Goal: Task Accomplishment & Management: Use online tool/utility

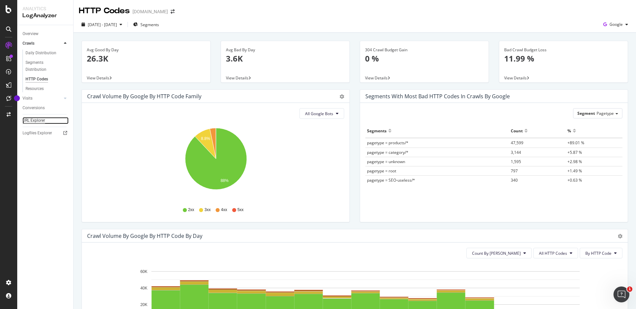
click at [41, 122] on div "URL Explorer" at bounding box center [34, 120] width 23 height 7
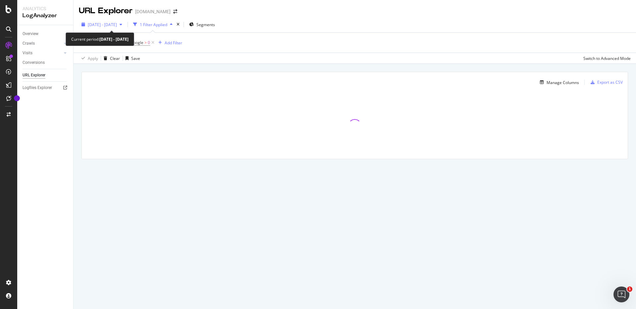
click at [125, 27] on div "[DATE] - [DATE]" at bounding box center [102, 25] width 46 height 10
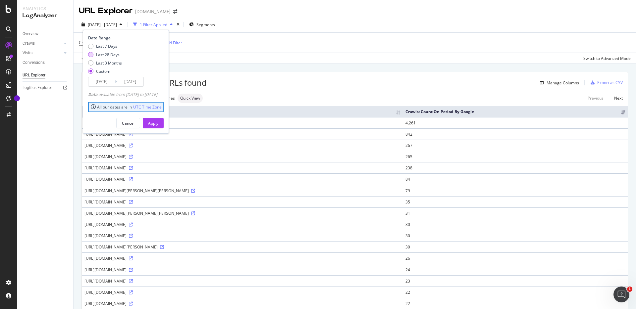
click at [113, 57] on div "Last 28 Days" at bounding box center [108, 55] width 24 height 6
type input "[DATE]"
click at [158, 125] on div "Apply" at bounding box center [153, 124] width 10 height 6
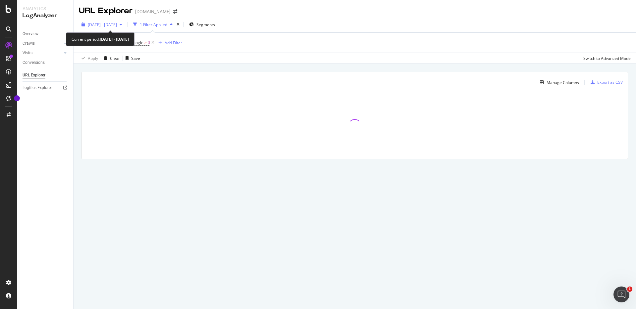
click at [125, 27] on div "[DATE] - [DATE]" at bounding box center [102, 25] width 46 height 10
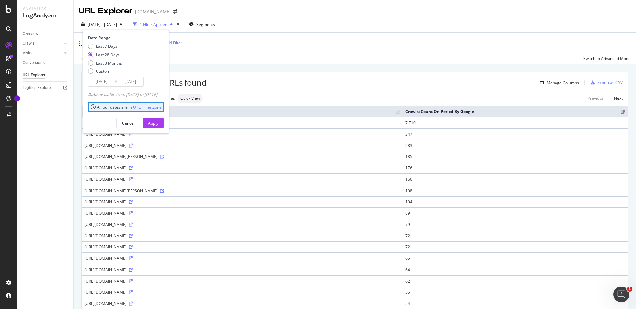
click at [125, 27] on div "[DATE] - [DATE]" at bounding box center [102, 25] width 46 height 10
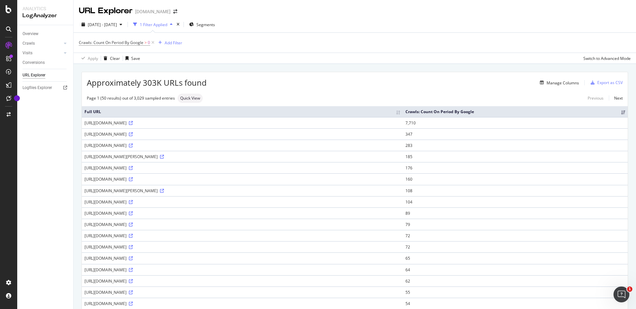
drag, startPoint x: 256, startPoint y: 37, endPoint x: 224, endPoint y: 32, distance: 31.8
click at [256, 37] on div "Crawls: Count On Period By Google > 0 Add Filter" at bounding box center [355, 43] width 552 height 20
click at [167, 26] on div "1 Filter Applied" at bounding box center [153, 25] width 27 height 6
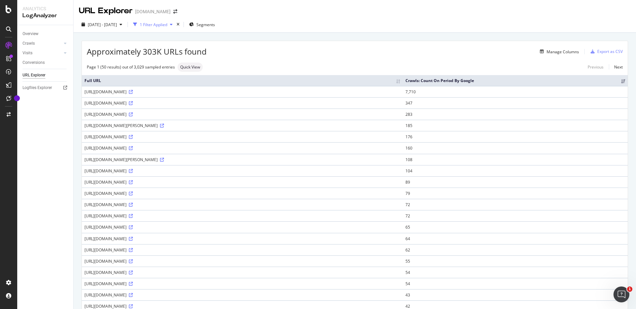
click at [167, 26] on div "1 Filter Applied" at bounding box center [153, 25] width 27 height 6
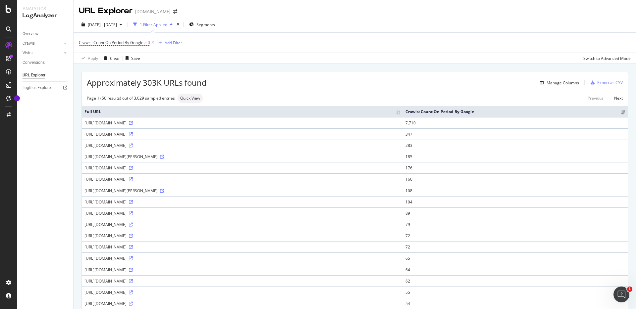
click at [152, 44] on icon at bounding box center [153, 42] width 6 height 7
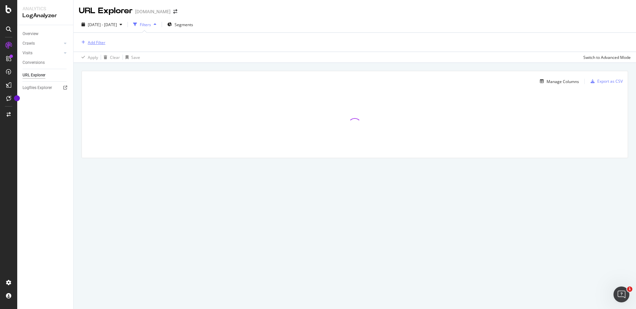
click at [95, 41] on div "Add Filter" at bounding box center [97, 43] width 18 height 6
click at [109, 88] on span "URLs (Logs)" at bounding box center [99, 89] width 22 height 6
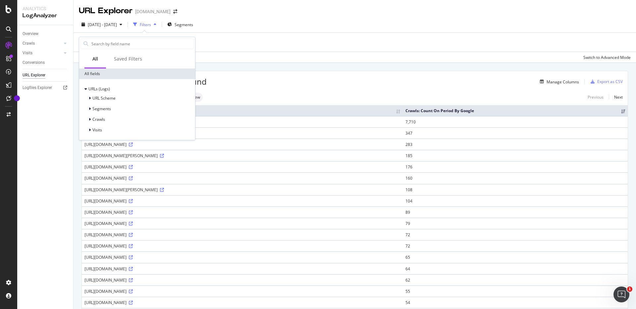
click at [239, 44] on div "Add Filter" at bounding box center [355, 42] width 552 height 19
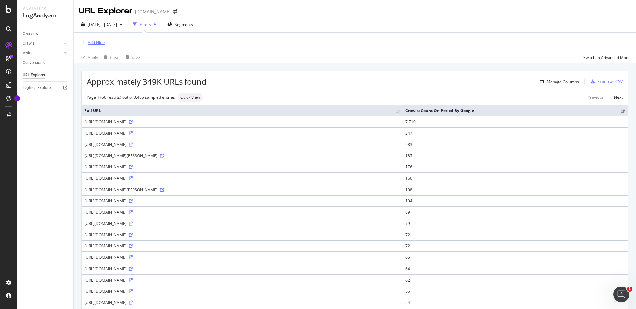
click at [103, 42] on div "Add Filter" at bounding box center [97, 43] width 18 height 6
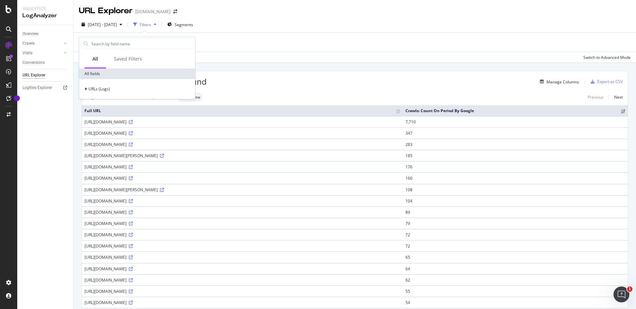
scroll to position [1, 0]
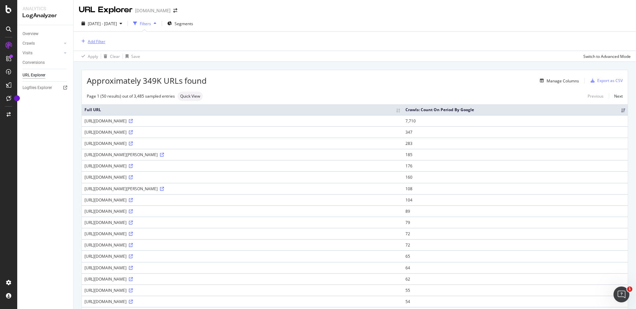
click at [105, 41] on div "Add Filter" at bounding box center [97, 42] width 18 height 6
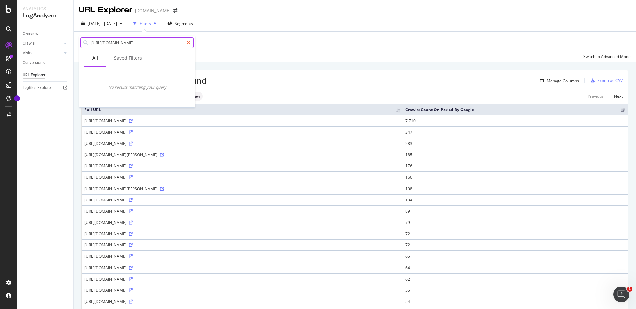
type input "[URL][DOMAIN_NAME]"
click at [188, 40] on icon at bounding box center [189, 42] width 4 height 5
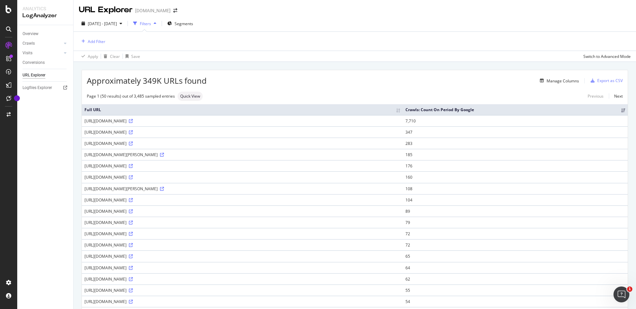
click at [242, 39] on div "Add Filter" at bounding box center [355, 41] width 552 height 19
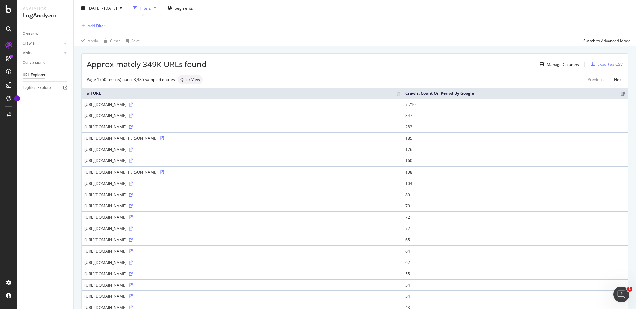
scroll to position [19, 0]
click at [11, 47] on icon at bounding box center [8, 45] width 7 height 7
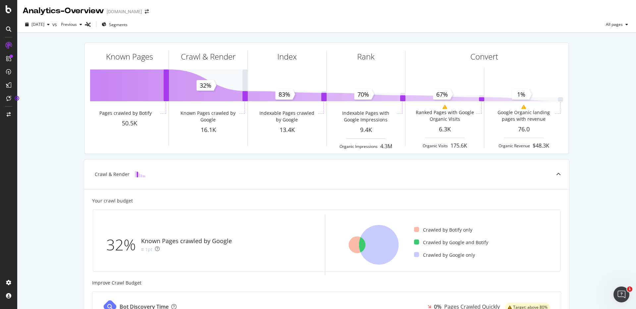
click at [10, 31] on icon at bounding box center [8, 28] width 5 height 5
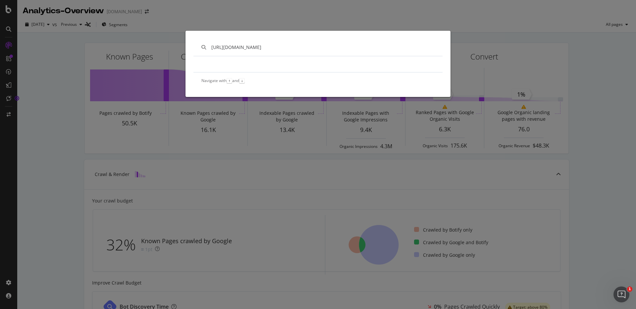
type input "[URL][DOMAIN_NAME]"
click at [196, 28] on div "[URL][DOMAIN_NAME] Navigate with ↑ and ↓" at bounding box center [318, 154] width 636 height 309
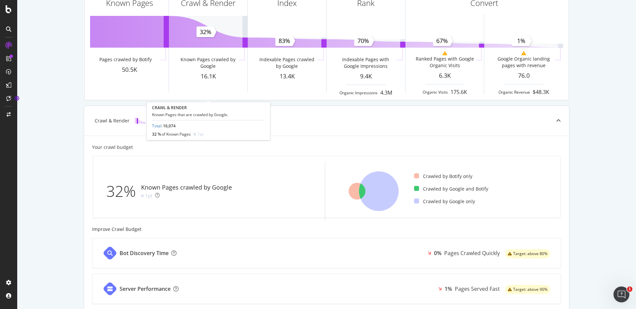
scroll to position [54, 0]
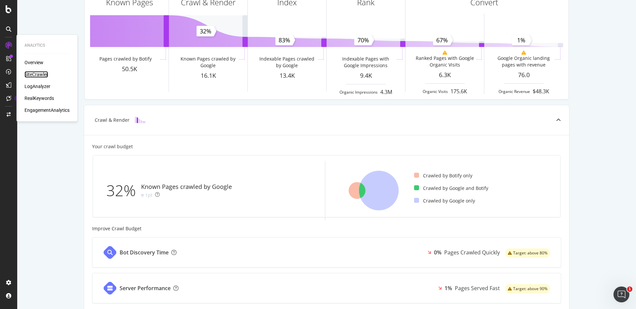
click at [36, 74] on div "SiteCrawler" at bounding box center [36, 74] width 24 height 7
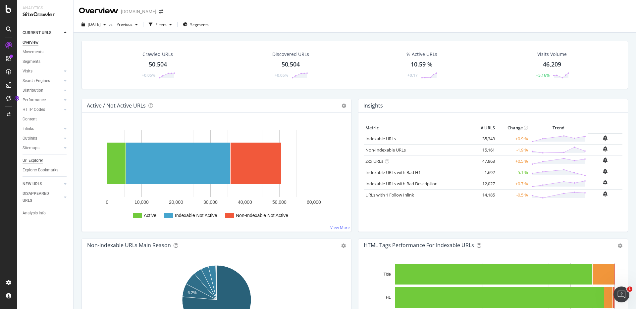
click at [40, 161] on div "Url Explorer" at bounding box center [33, 160] width 21 height 7
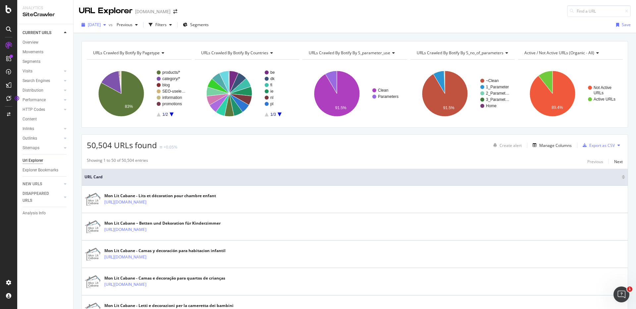
click at [101, 26] on span "[DATE]" at bounding box center [94, 25] width 13 height 6
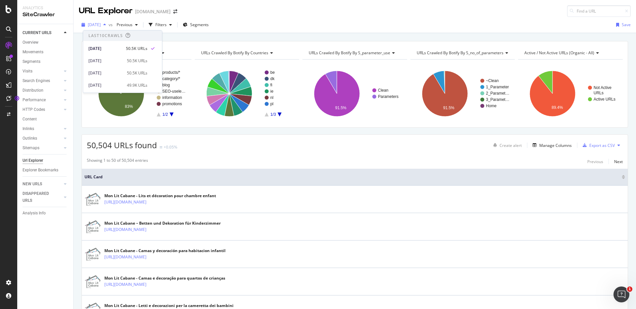
click at [101, 26] on span "[DATE]" at bounding box center [94, 25] width 13 height 6
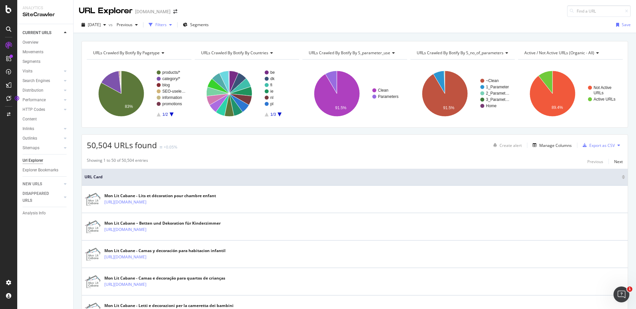
click at [167, 26] on div "Filters" at bounding box center [160, 25] width 11 height 6
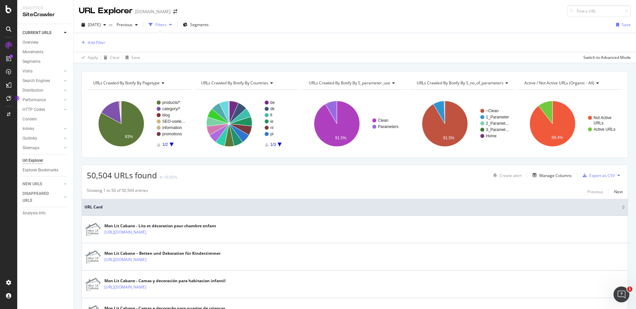
scroll to position [2, 0]
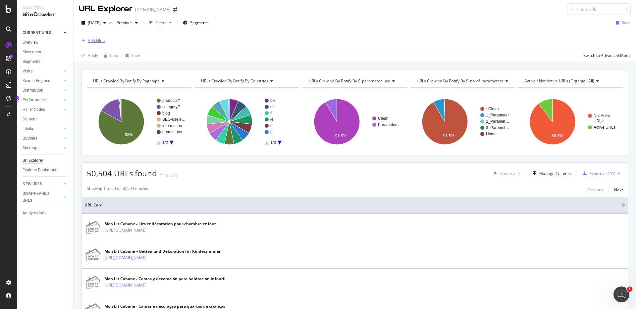
click at [98, 39] on div "Add Filter" at bounding box center [97, 41] width 18 height 6
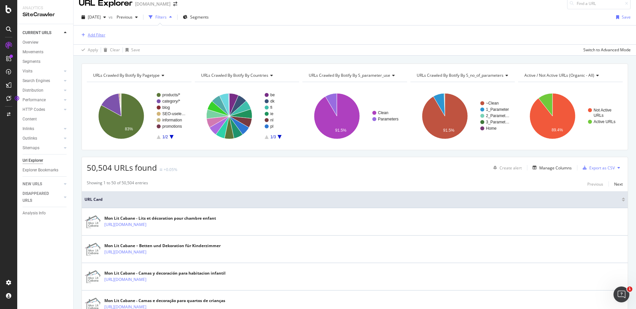
scroll to position [6, 0]
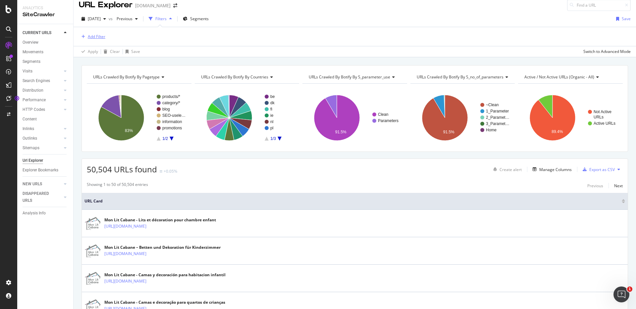
click at [98, 39] on div "Add Filter" at bounding box center [92, 36] width 26 height 7
click at [98, 38] on div "Add Filter" at bounding box center [97, 36] width 18 height 6
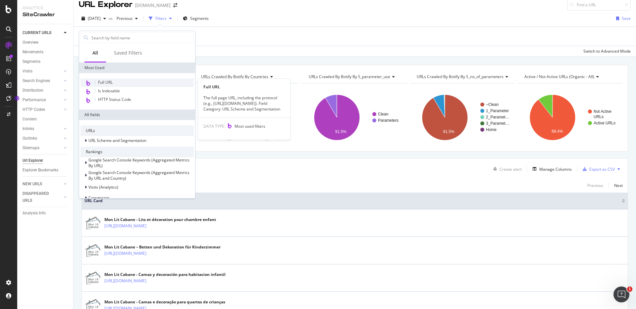
click at [109, 85] on div "Full URL" at bounding box center [136, 82] width 113 height 9
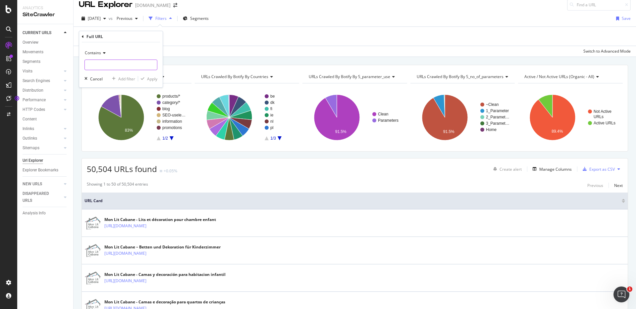
click at [109, 65] on input "text" at bounding box center [121, 65] width 72 height 11
paste input "[URL][DOMAIN_NAME]"
type input "[URL][DOMAIN_NAME]"
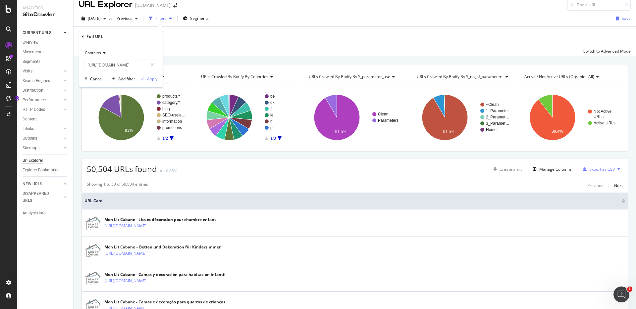
click at [154, 80] on div "Apply" at bounding box center [152, 79] width 10 height 6
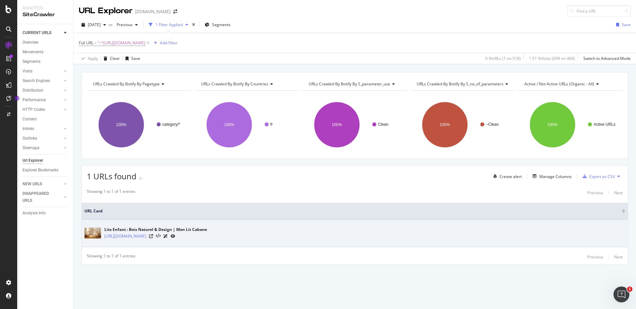
click at [323, 230] on div "Lits Enfant : Bois Naturel & Design | Mon Lit Cabane [URL][DOMAIN_NAME]" at bounding box center [354, 233] width 540 height 17
click at [175, 236] on icon at bounding box center [173, 236] width 5 height 4
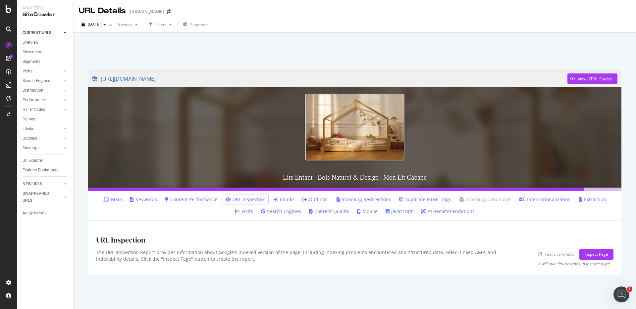
click at [103, 201] on link "Main" at bounding box center [112, 199] width 19 height 7
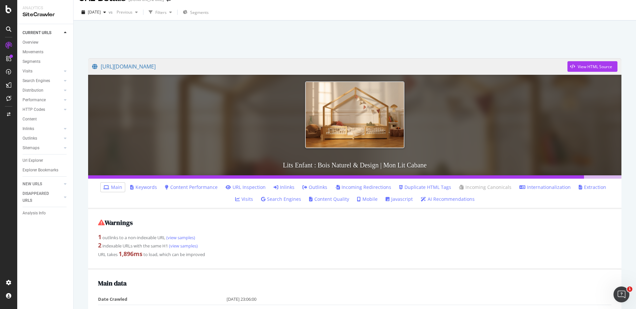
scroll to position [13, 0]
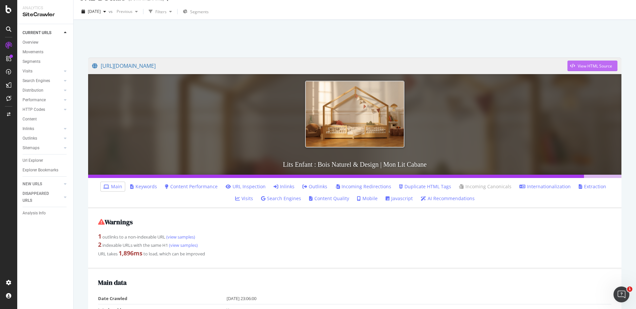
click at [600, 68] on div "View HTML Source" at bounding box center [594, 66] width 34 height 6
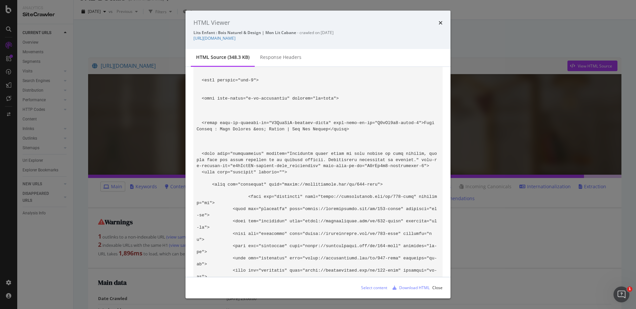
scroll to position [58, 0]
click at [441, 22] on icon "times" at bounding box center [440, 22] width 4 height 5
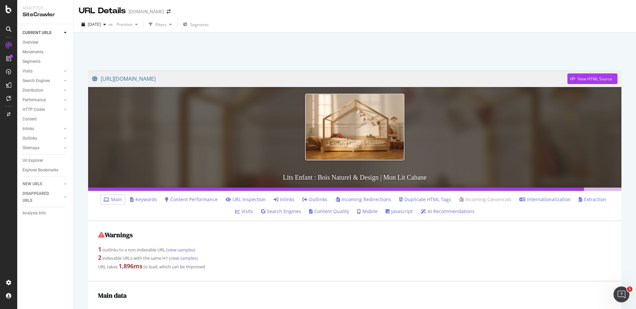
scroll to position [0, 0]
click at [96, 23] on span "[DATE]" at bounding box center [94, 24] width 13 height 6
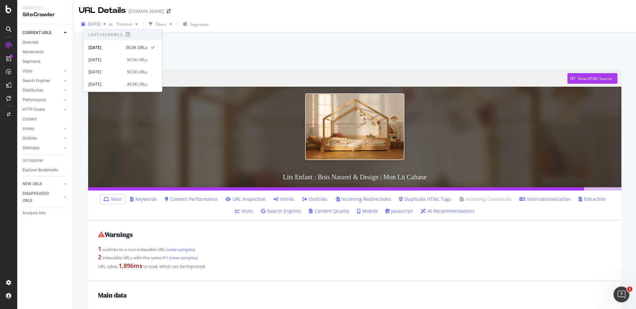
scroll to position [1, 0]
click at [229, 43] on div at bounding box center [354, 49] width 546 height 28
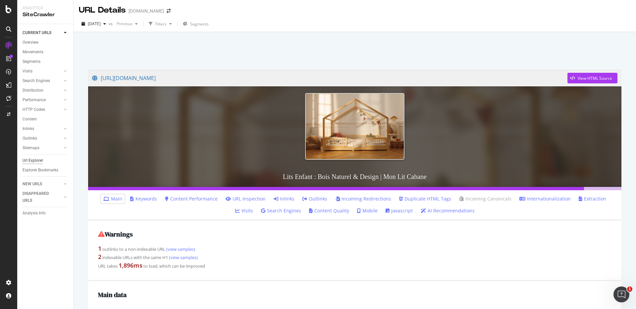
click at [34, 162] on div "Url Explorer" at bounding box center [33, 160] width 21 height 7
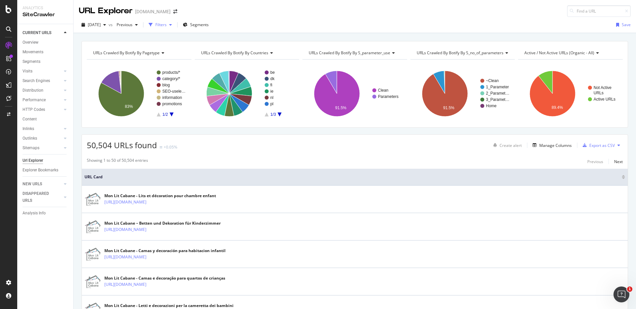
click at [167, 27] on div "Filters" at bounding box center [160, 25] width 11 height 6
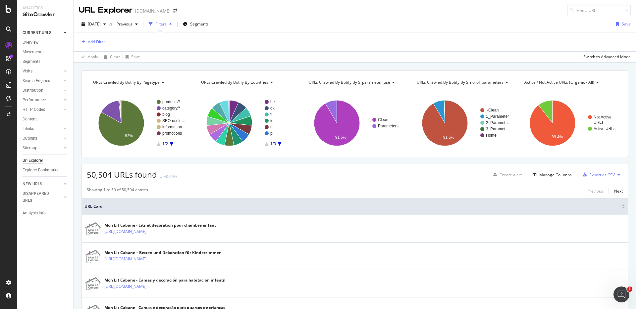
scroll to position [2, 0]
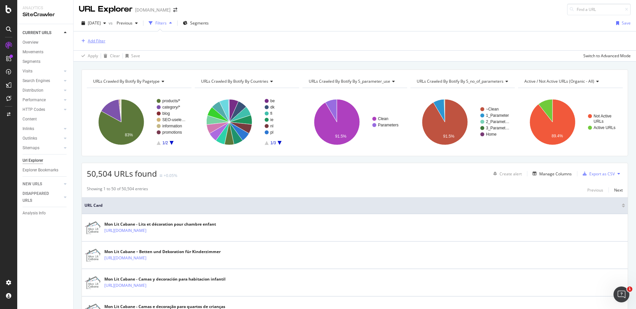
click at [93, 42] on div "Add Filter" at bounding box center [97, 41] width 18 height 6
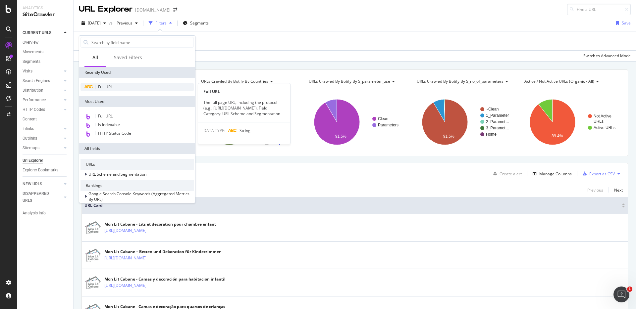
click at [110, 87] on span "Full URL" at bounding box center [105, 87] width 15 height 6
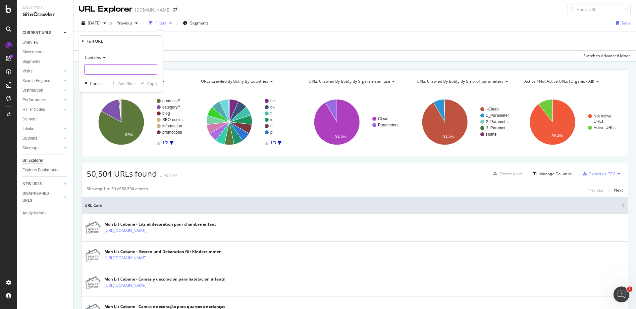
click at [137, 67] on input "text" at bounding box center [121, 69] width 72 height 11
paste input "[URL][DOMAIN_NAME]"
type input "[URL][DOMAIN_NAME]"
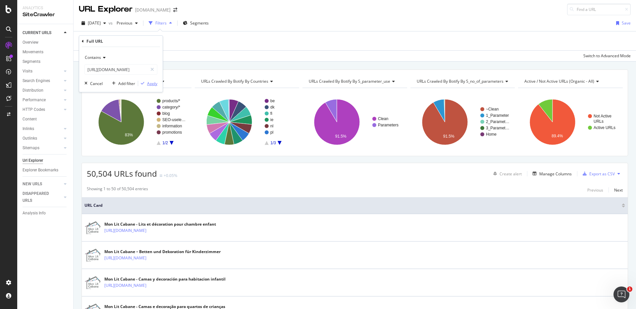
drag, startPoint x: 148, startPoint y: 83, endPoint x: 163, endPoint y: 71, distance: 18.8
click at [148, 83] on div "Apply" at bounding box center [152, 84] width 10 height 6
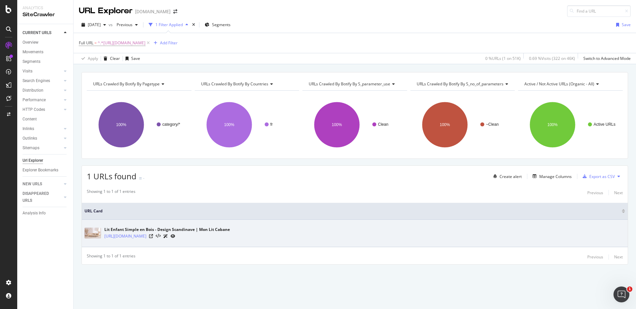
click at [175, 237] on icon at bounding box center [173, 236] width 5 height 4
click at [290, 237] on div "Lit Enfant Simple en Bois - Design Scandinave | Mon Lit Cabane https://monlitca…" at bounding box center [354, 233] width 540 height 17
click at [175, 236] on icon at bounding box center [173, 236] width 5 height 4
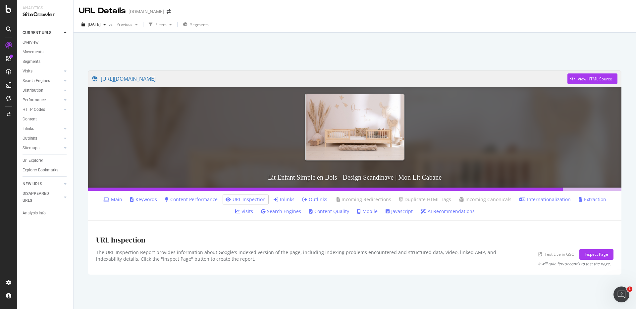
click at [226, 202] on link "URL Inspection" at bounding box center [245, 199] width 40 height 7
click at [603, 256] on div "Inspect Page" at bounding box center [596, 255] width 24 height 6
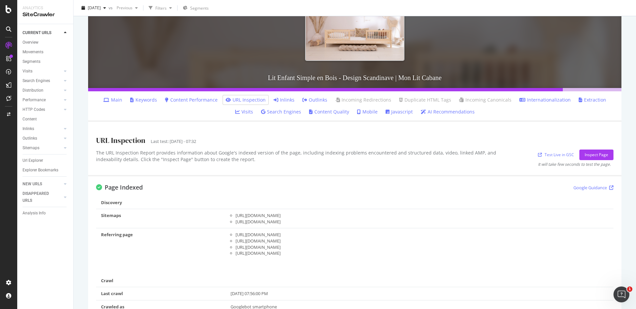
scroll to position [99, 0]
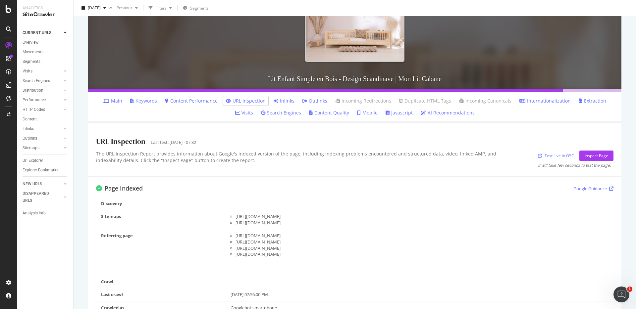
click at [185, 102] on link "Content Performance" at bounding box center [191, 101] width 53 height 7
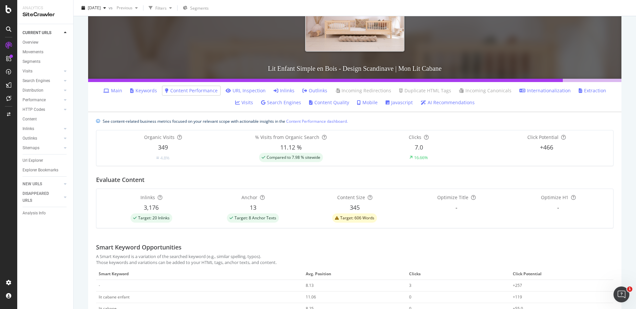
scroll to position [109, 0]
click at [237, 91] on link "URL Inspection" at bounding box center [245, 91] width 40 height 7
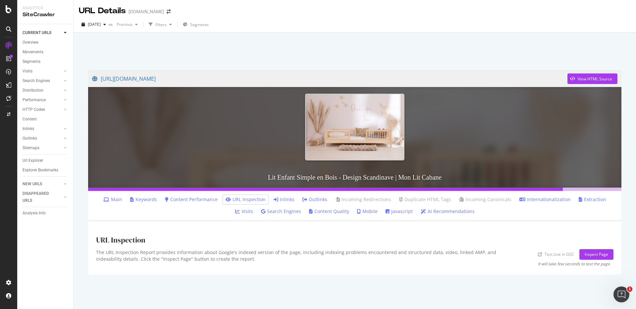
click at [108, 200] on link "Main" at bounding box center [112, 199] width 19 height 7
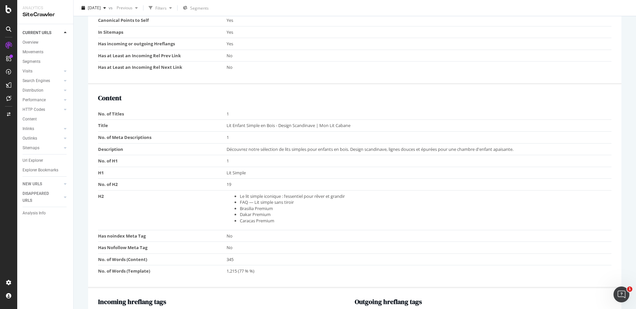
scroll to position [445, 0]
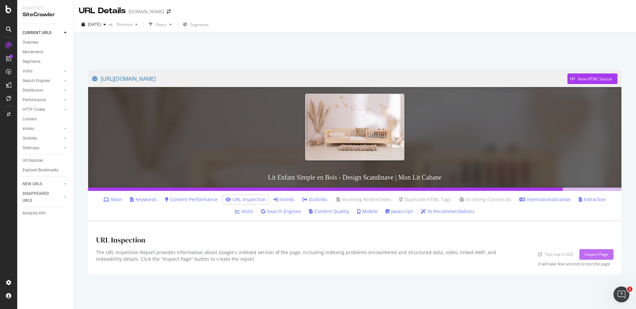
click at [610, 254] on button "Inspect Page" at bounding box center [596, 254] width 34 height 11
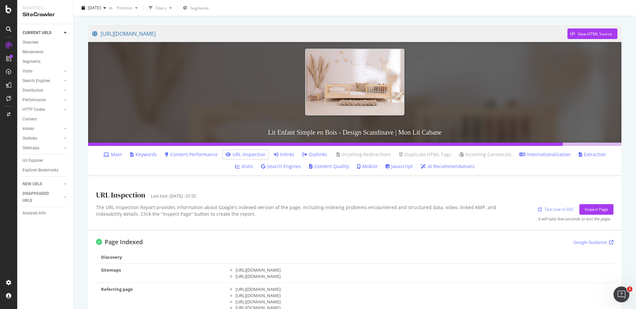
scroll to position [5, 0]
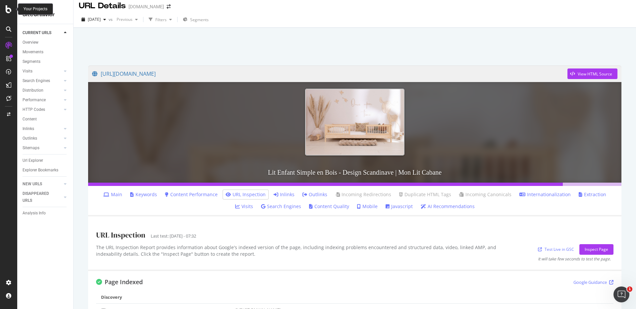
click at [10, 11] on icon at bounding box center [9, 9] width 6 height 8
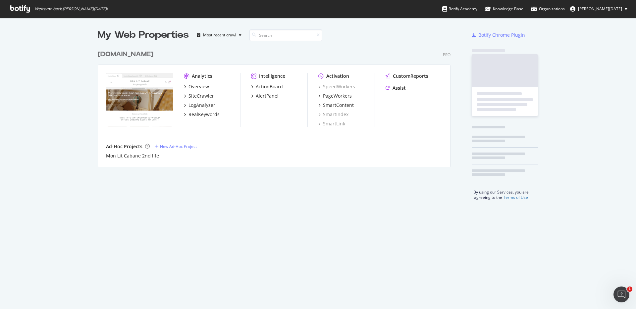
scroll to position [125, 358]
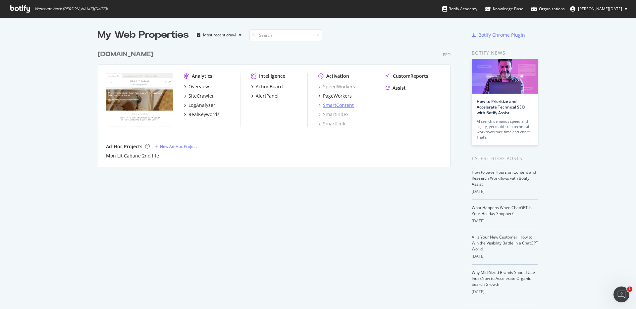
click at [341, 106] on div "SmartContent" at bounding box center [338, 105] width 31 height 7
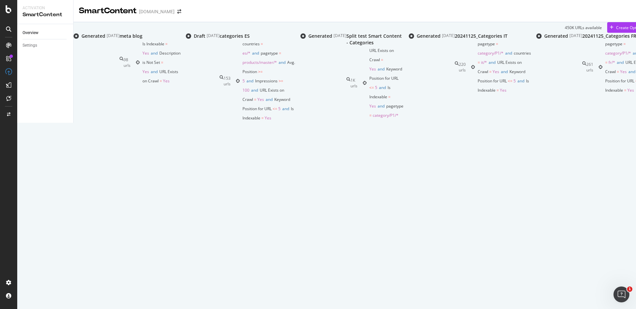
click at [582, 39] on div "20241125_Categories FR" at bounding box center [620, 36] width 76 height 7
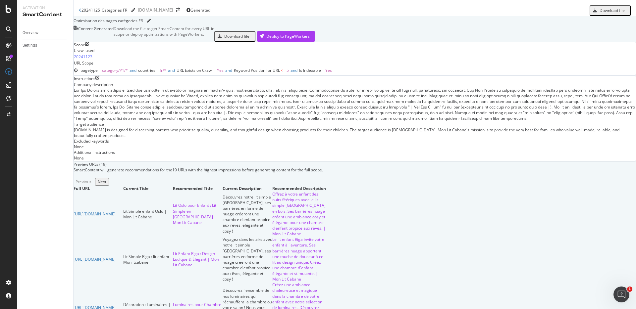
scroll to position [359, 0]
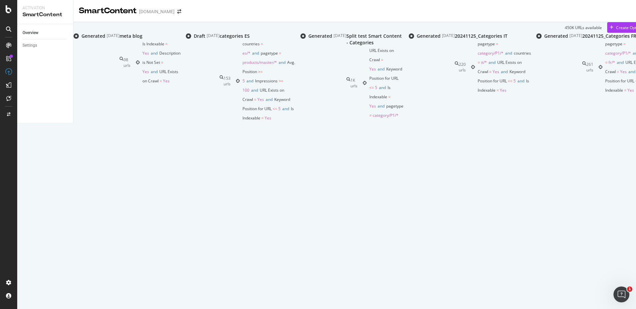
click at [582, 39] on div "20241125_Categories FR" at bounding box center [620, 36] width 76 height 7
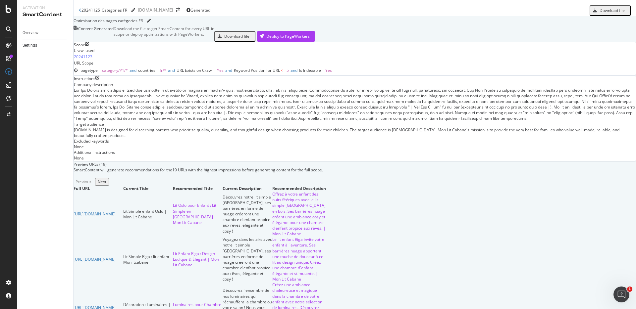
scroll to position [199, 0]
click at [36, 33] on div "Overview" at bounding box center [31, 32] width 16 height 7
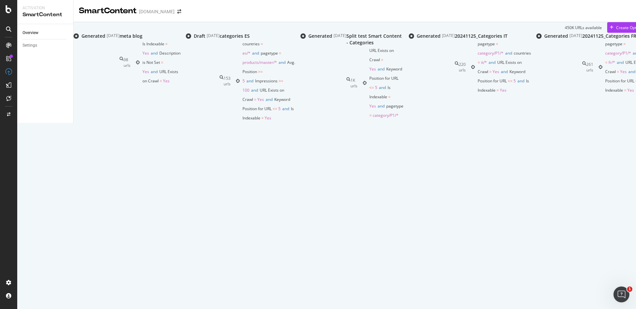
click at [582, 73] on icon at bounding box center [584, 67] width 4 height 11
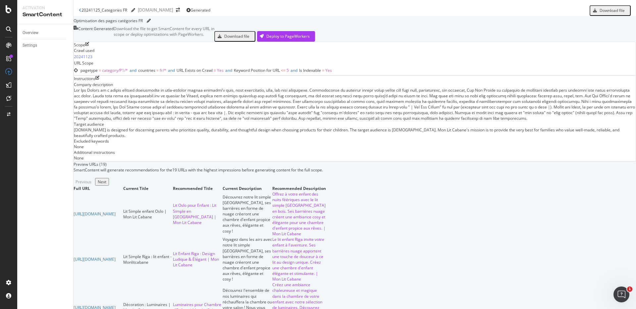
scroll to position [128, 0]
click at [620, 186] on div "Previous Next" at bounding box center [354, 182] width 562 height 8
click at [106, 185] on div "Next" at bounding box center [102, 182] width 9 height 6
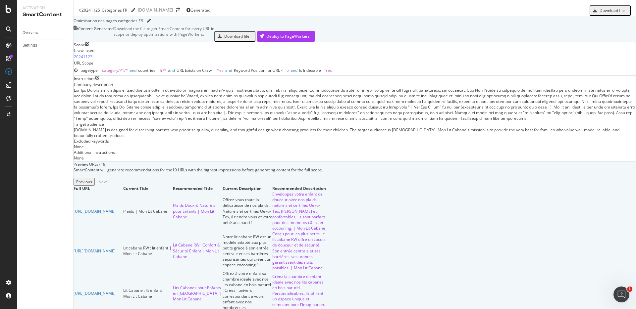
scroll to position [183, 0]
click at [92, 179] on div "Previous" at bounding box center [84, 182] width 16 height 6
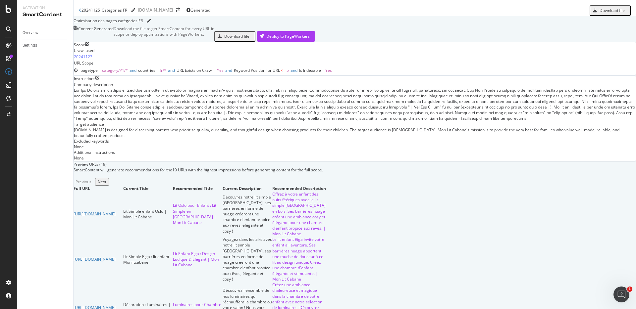
scroll to position [0, 0]
click at [79, 9] on icon at bounding box center [80, 10] width 3 height 4
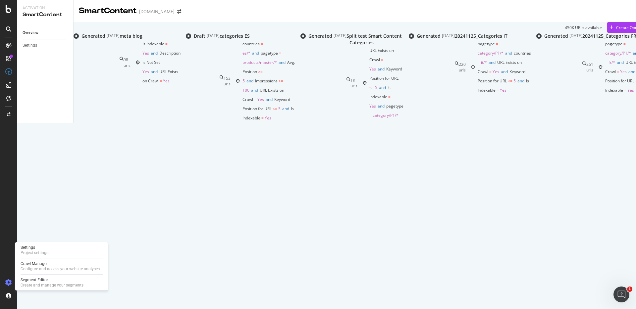
click at [10, 282] on icon at bounding box center [8, 282] width 7 height 7
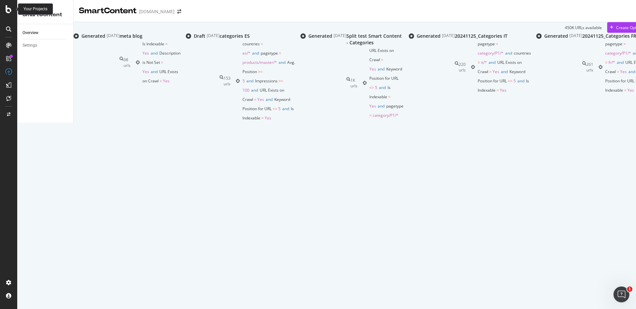
click at [9, 8] on icon at bounding box center [9, 9] width 6 height 8
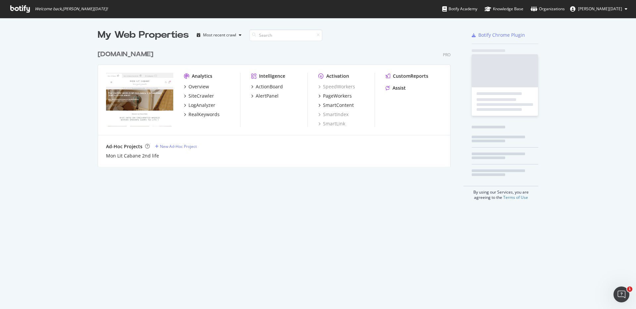
scroll to position [309, 636]
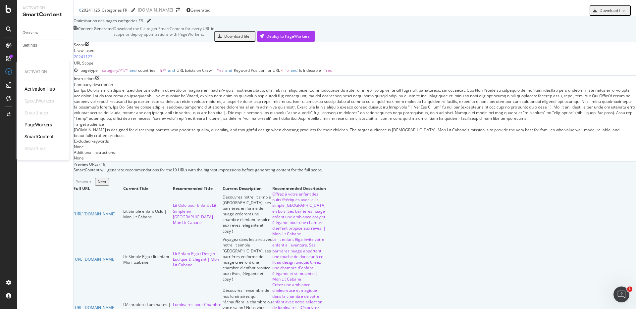
click at [39, 124] on div "PageWorkers" at bounding box center [37, 125] width 27 height 7
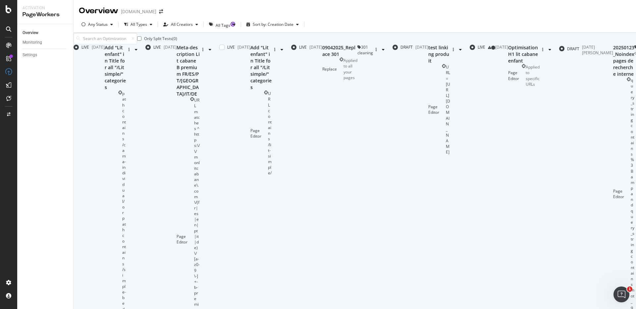
scroll to position [192, 0]
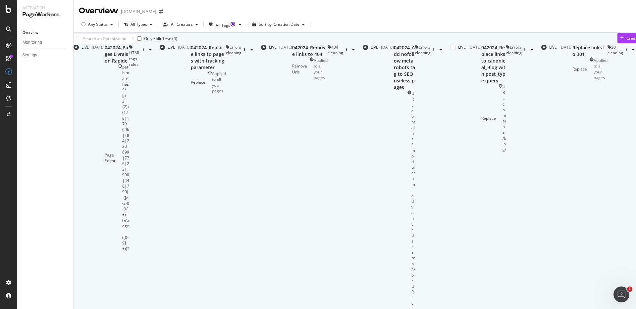
scroll to position [31, 0]
click at [635, 52] on icon "angle-left" at bounding box center [643, 50] width 3 height 4
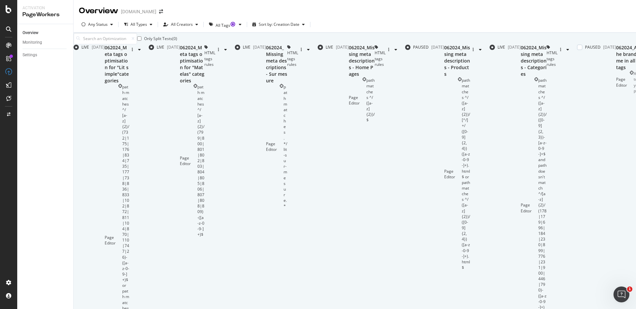
type input "4"
click at [520, 77] on div "062024_Missing meta descriptions - Categories" at bounding box center [533, 60] width 26 height 33
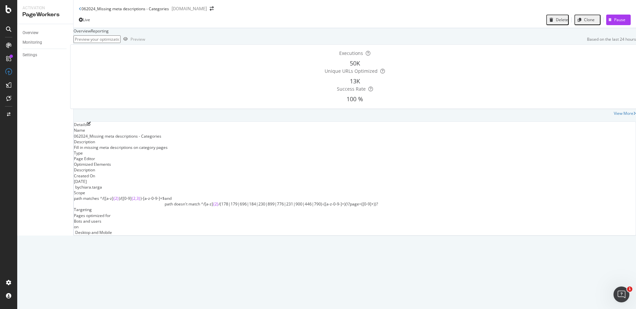
click at [121, 43] on input "url" at bounding box center [96, 39] width 47 height 8
type input "121"
click at [12, 13] on div at bounding box center [9, 9] width 16 height 8
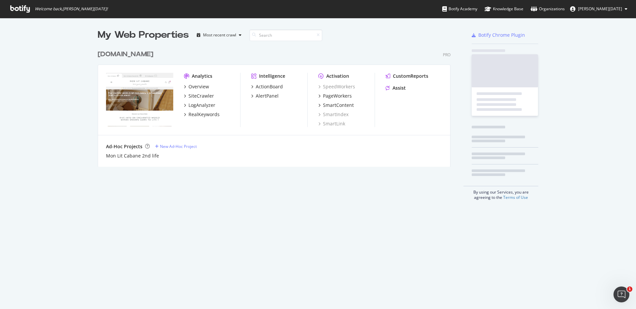
scroll to position [309, 636]
